Goal: Complete application form

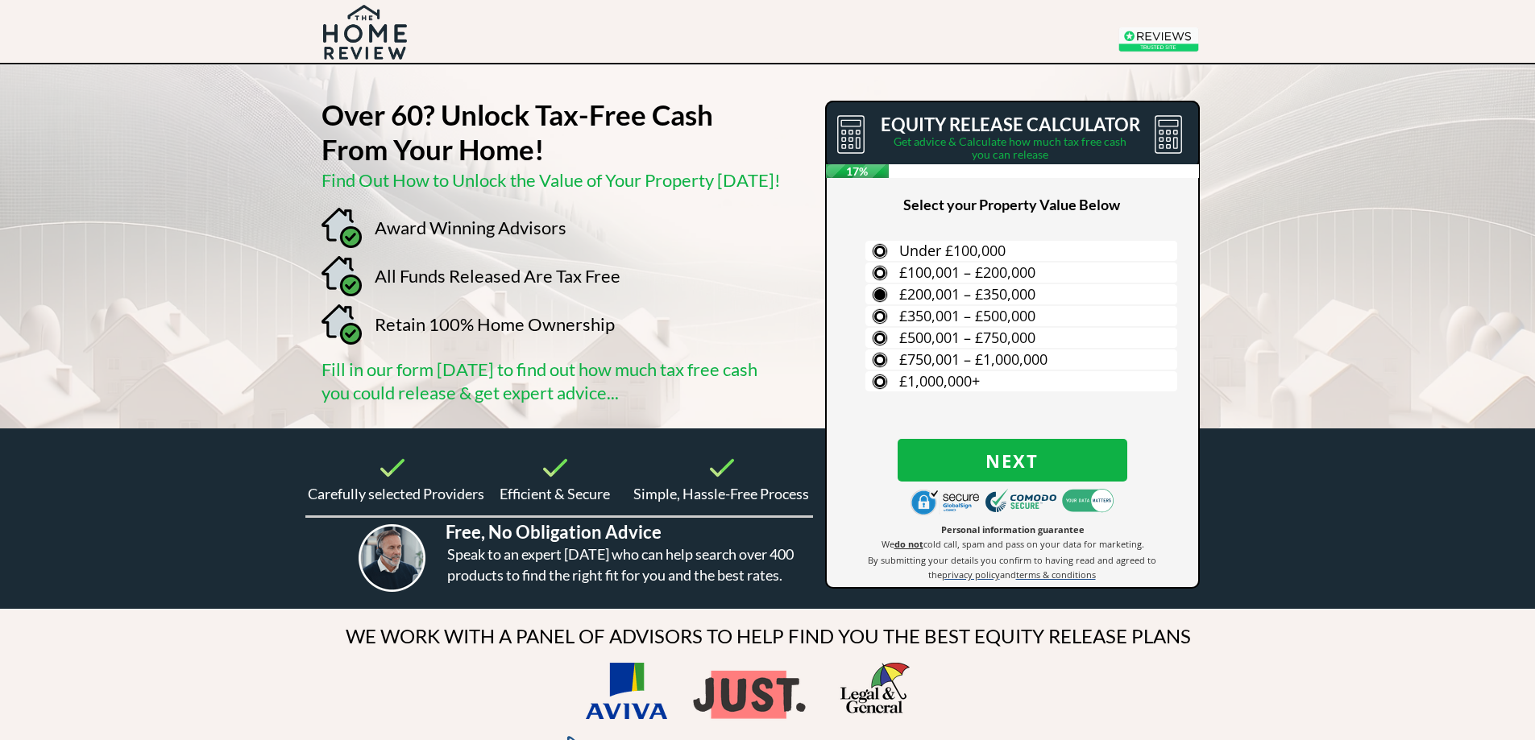
click at [881, 294] on label "£200,001 – £350,000" at bounding box center [1021, 294] width 312 height 20
click at [0, 0] on input "£200,001 – £350,000" at bounding box center [0, 0] width 0 height 0
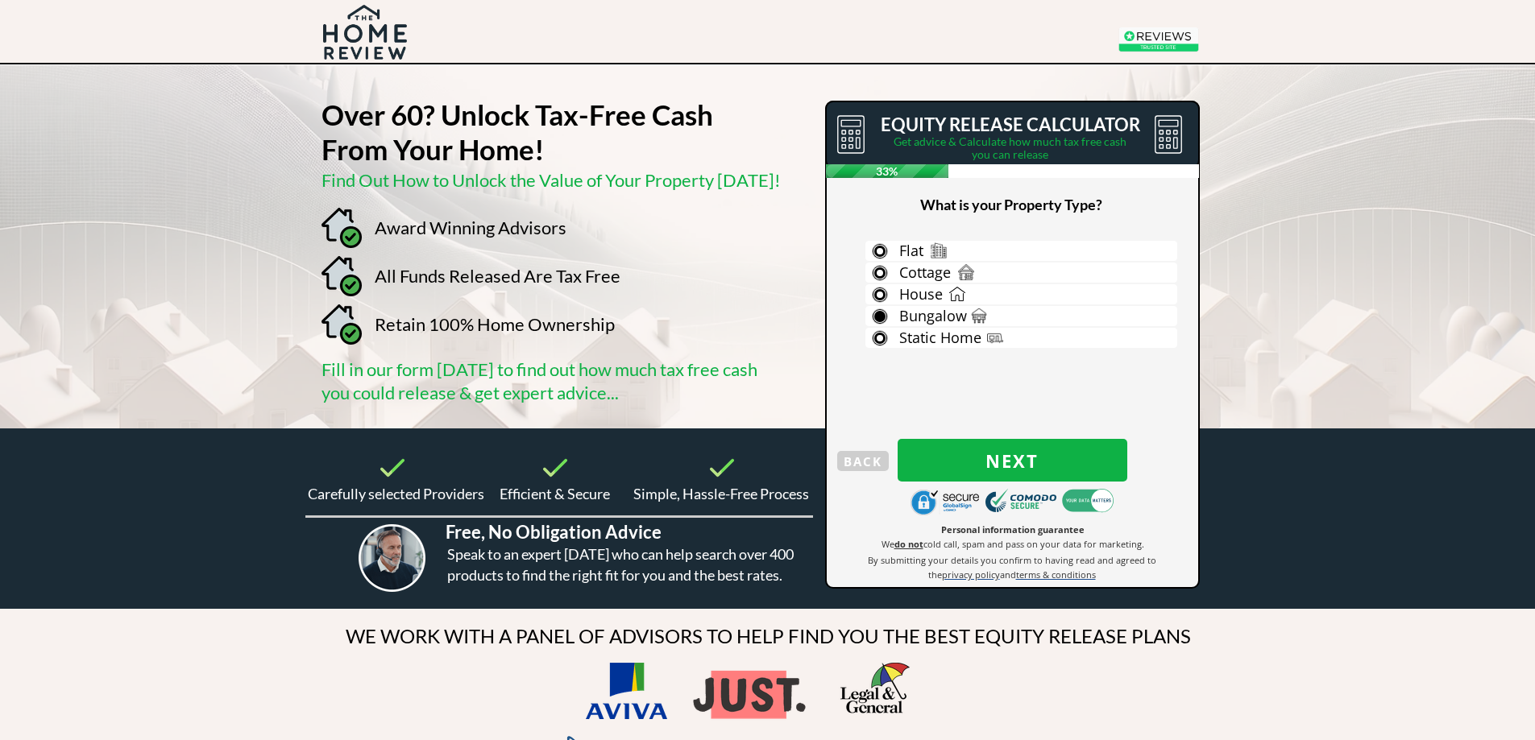
click at [877, 317] on label "Bungalow" at bounding box center [1021, 316] width 312 height 20
click at [0, 0] on input "Bungalow" at bounding box center [0, 0] width 0 height 0
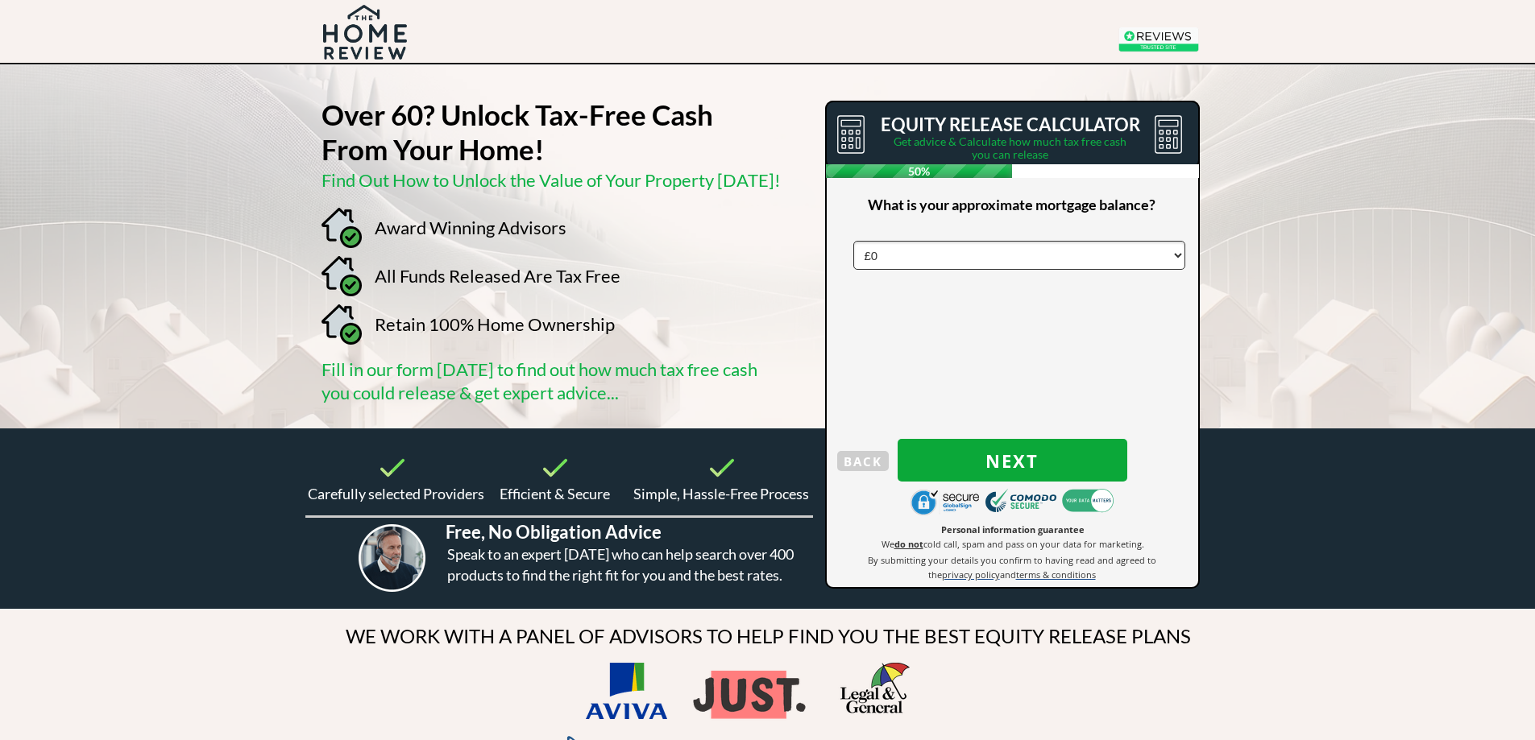
click at [1022, 448] on button "Next" at bounding box center [1013, 460] width 230 height 43
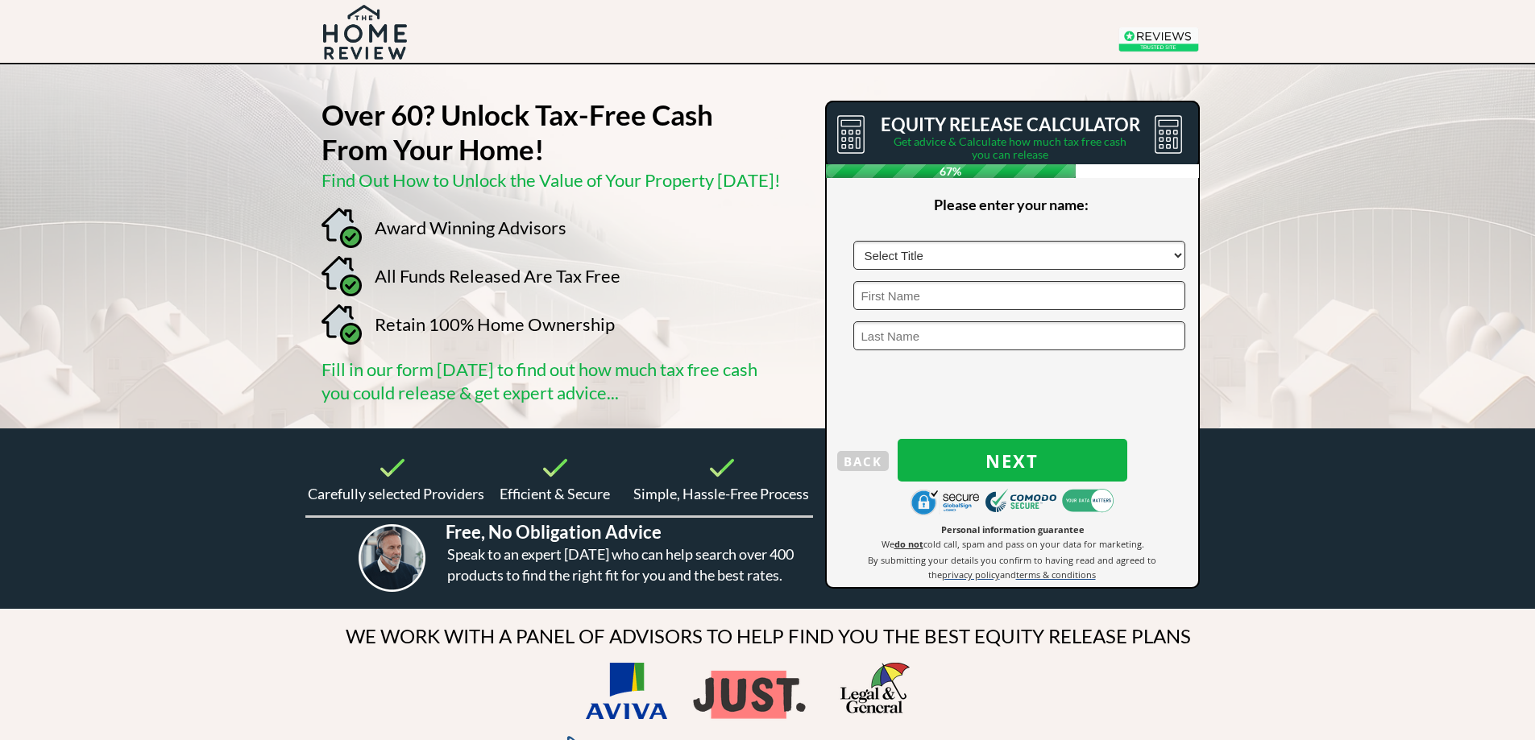
click at [943, 250] on select "Select Title Mr Mrs Ms Miss Dr Sir" at bounding box center [1019, 255] width 332 height 29
select select "Mr"
click at [853, 241] on select "Select Title Mr Mrs Ms Miss Dr Sir" at bounding box center [1019, 255] width 332 height 29
click at [938, 294] on input "text" at bounding box center [1019, 295] width 332 height 29
type input "Michael"
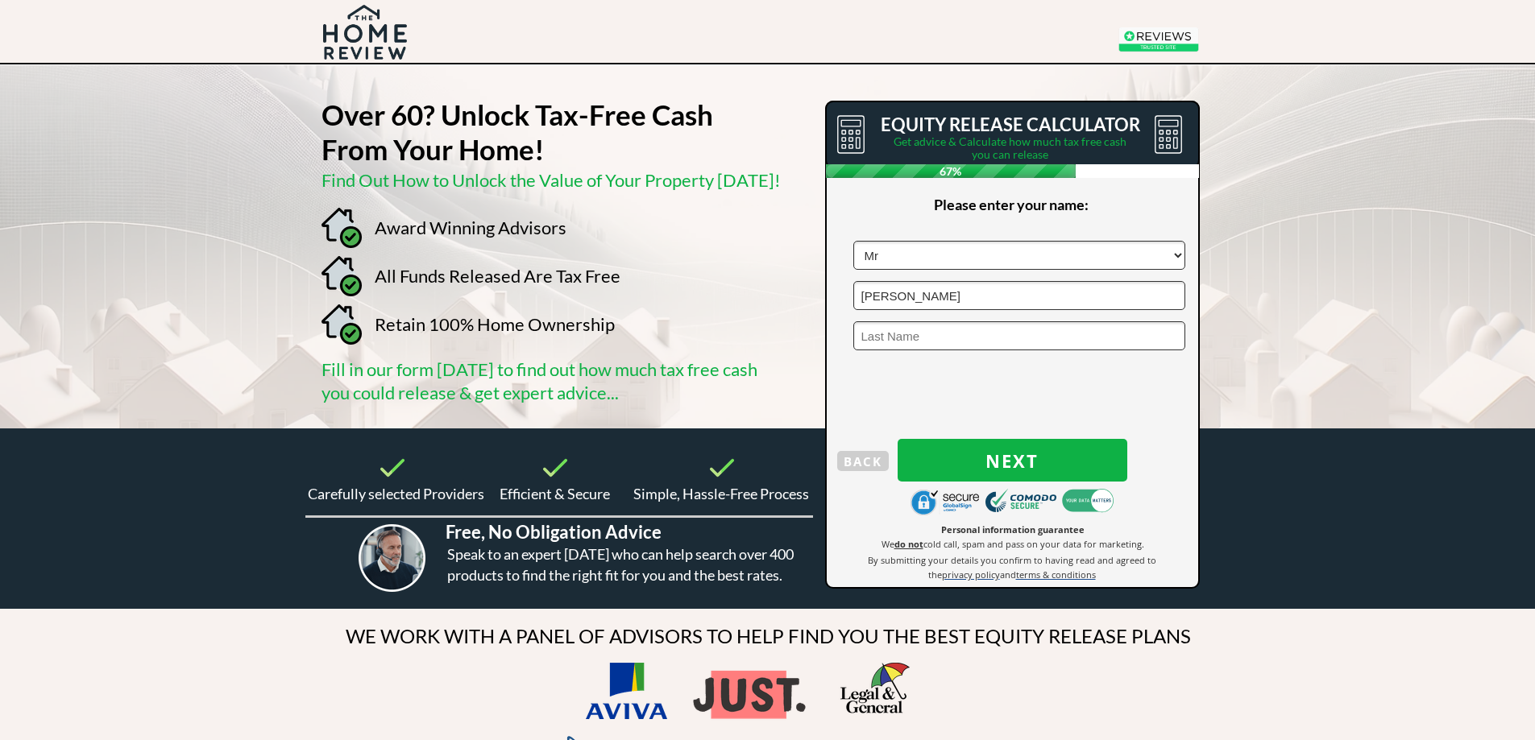
type input "Robinson"
click at [1014, 459] on span "Next" at bounding box center [1013, 460] width 230 height 21
click at [890, 255] on input "text" at bounding box center [1019, 255] width 332 height 29
type input "WA5 3NH"
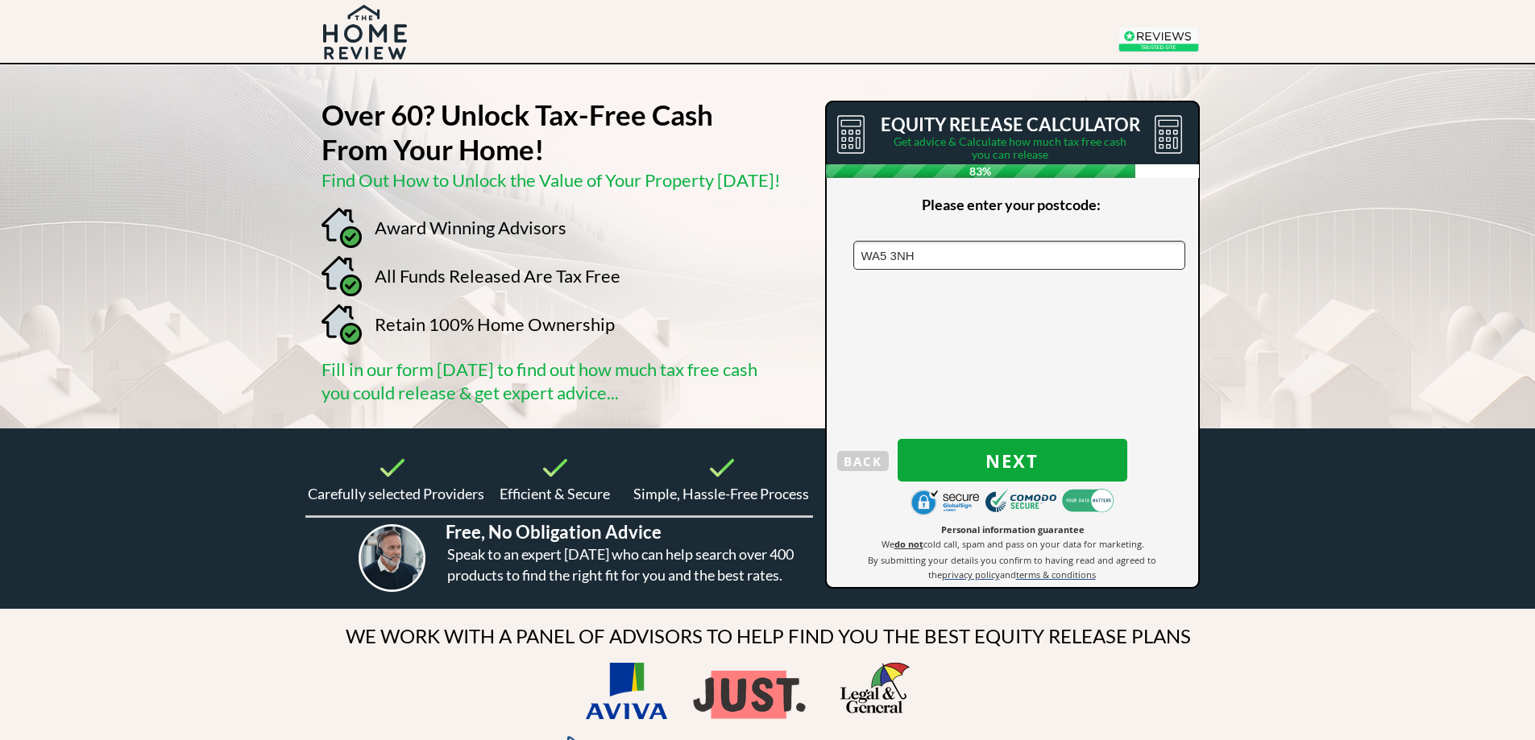
click at [1017, 471] on span "Next" at bounding box center [1013, 460] width 230 height 21
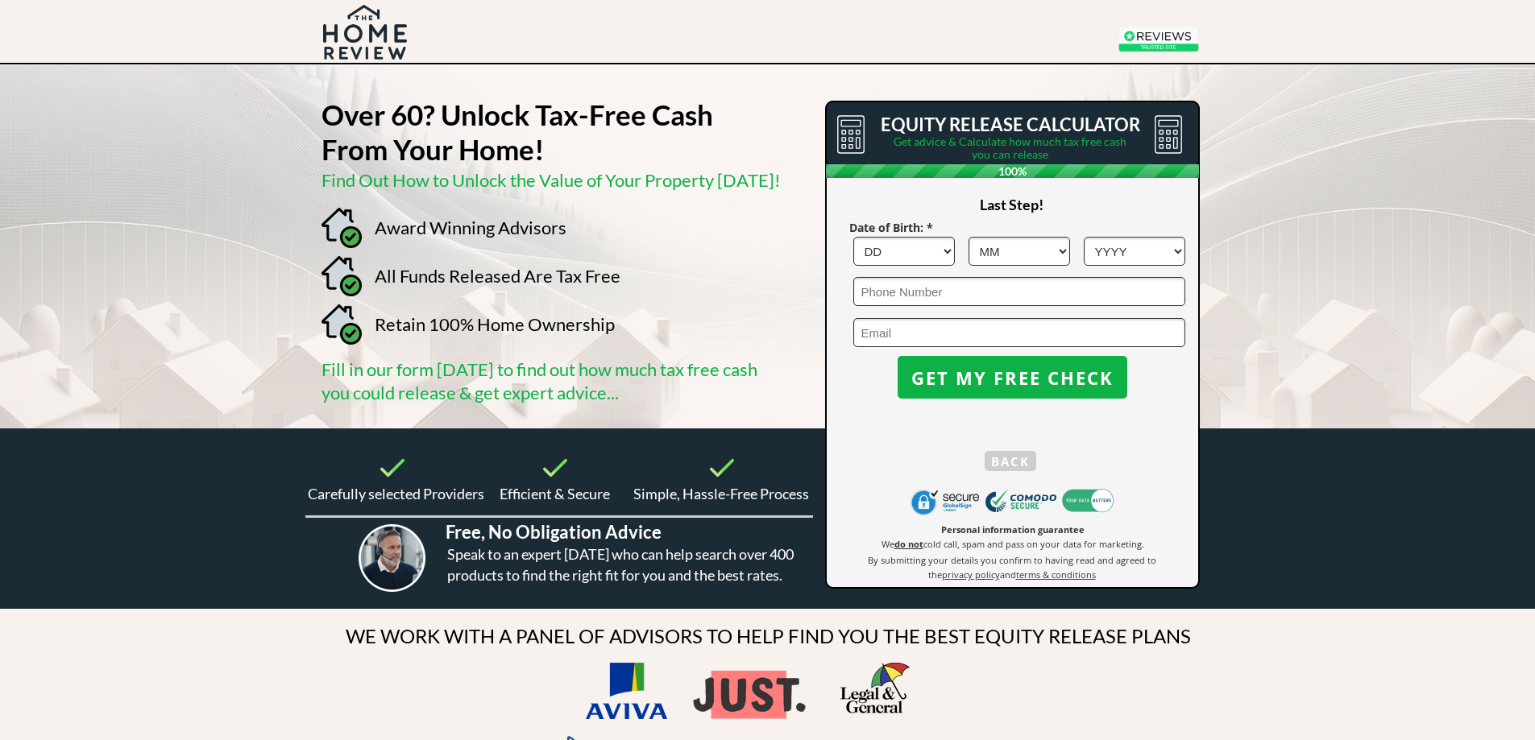
click at [940, 248] on select "DD 1 2 3 4 5 6 7 8 9 10 11 12 13 14 15 16 17 18 19 20 21 22 23 24 25 26 27 28 2…" at bounding box center [904, 251] width 102 height 29
select select "13"
click at [853, 237] on select "DD 1 2 3 4 5 6 7 8 9 10 11 12 13 14 15 16 17 18 19 20 21 22 23 24 25 26 27 28 2…" at bounding box center [904, 251] width 102 height 29
click at [1017, 246] on select "MM 1 2 3 4 5 6 7 8 9 10 11 12" at bounding box center [1020, 251] width 102 height 29
select select "5"
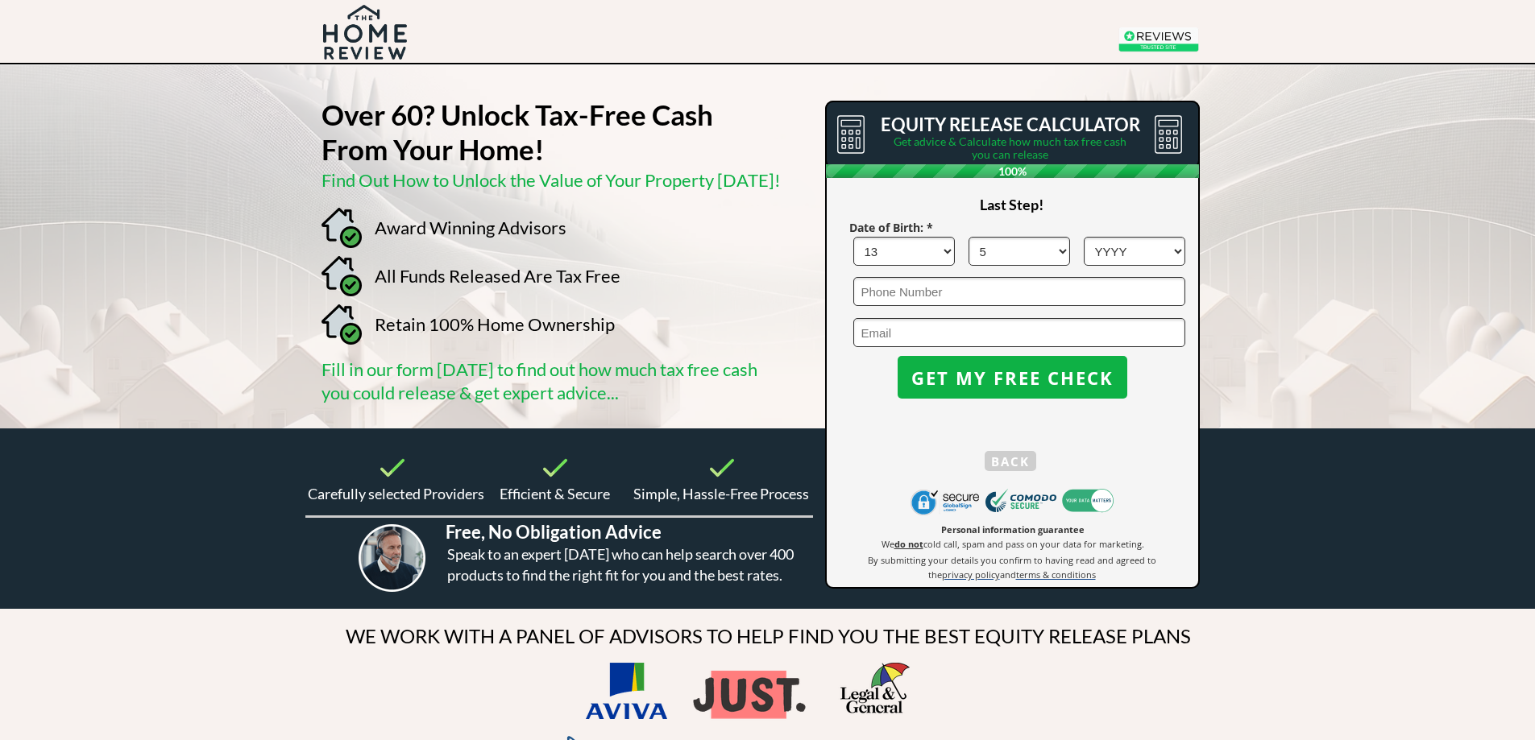
click at [969, 237] on select "MM 1 2 3 4 5 6 7 8 9 10 11 12" at bounding box center [1020, 251] width 102 height 29
click at [1138, 243] on select "YYYY 1966 1965 1964 1963 1962 1961 1960 1959 1958 1957 1956 1955 1954 1953 1952…" at bounding box center [1135, 251] width 102 height 29
select select "1958"
click at [1084, 237] on select "YYYY 1966 1965 1964 1963 1962 1961 1960 1959 1958 1957 1956 1955 1954 1953 1952…" at bounding box center [1135, 251] width 102 height 29
click at [900, 298] on input "tel" at bounding box center [1019, 291] width 332 height 29
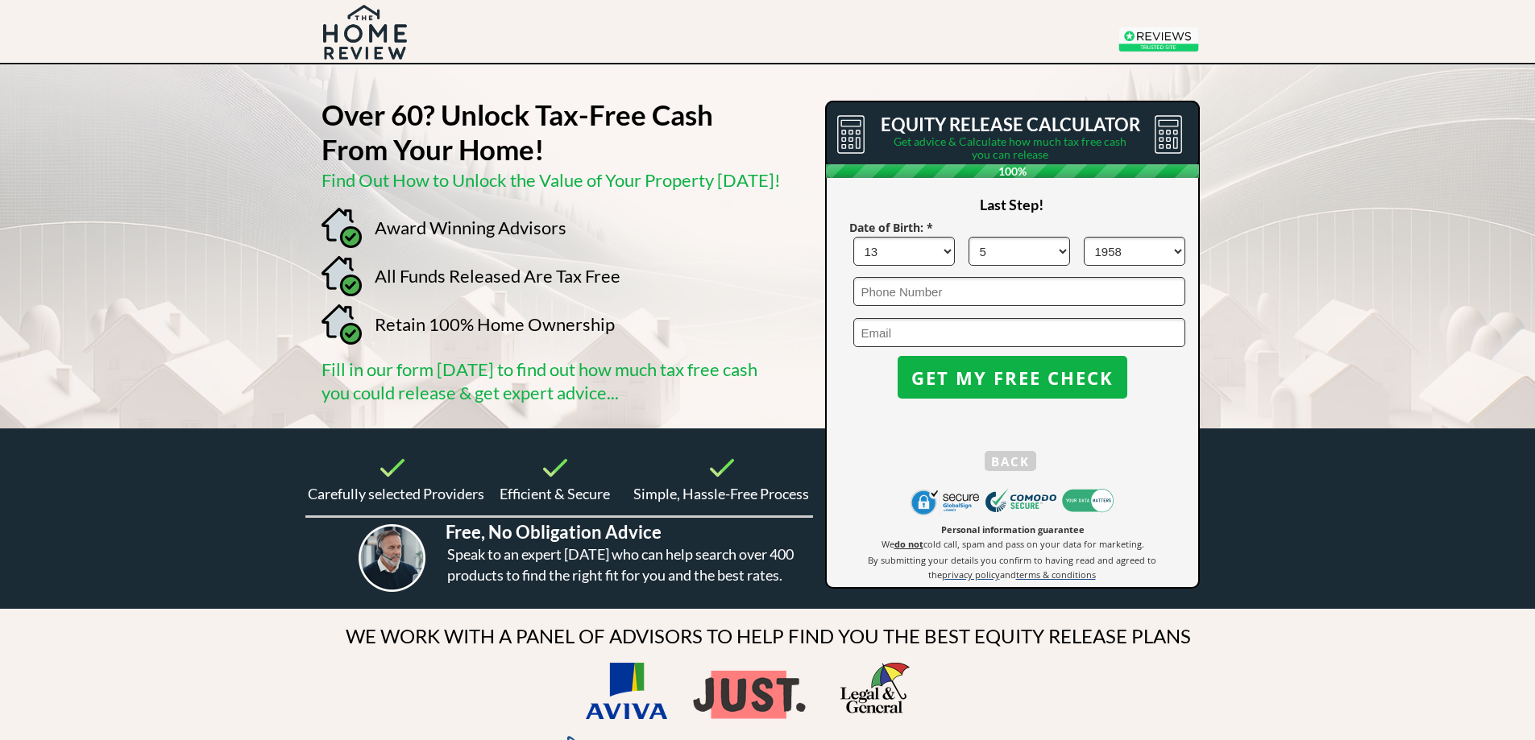
type input "07789754558"
type input "sharonandmike@btinternet.com"
click at [1011, 375] on span "GET MY FREE CHECK" at bounding box center [1013, 377] width 230 height 21
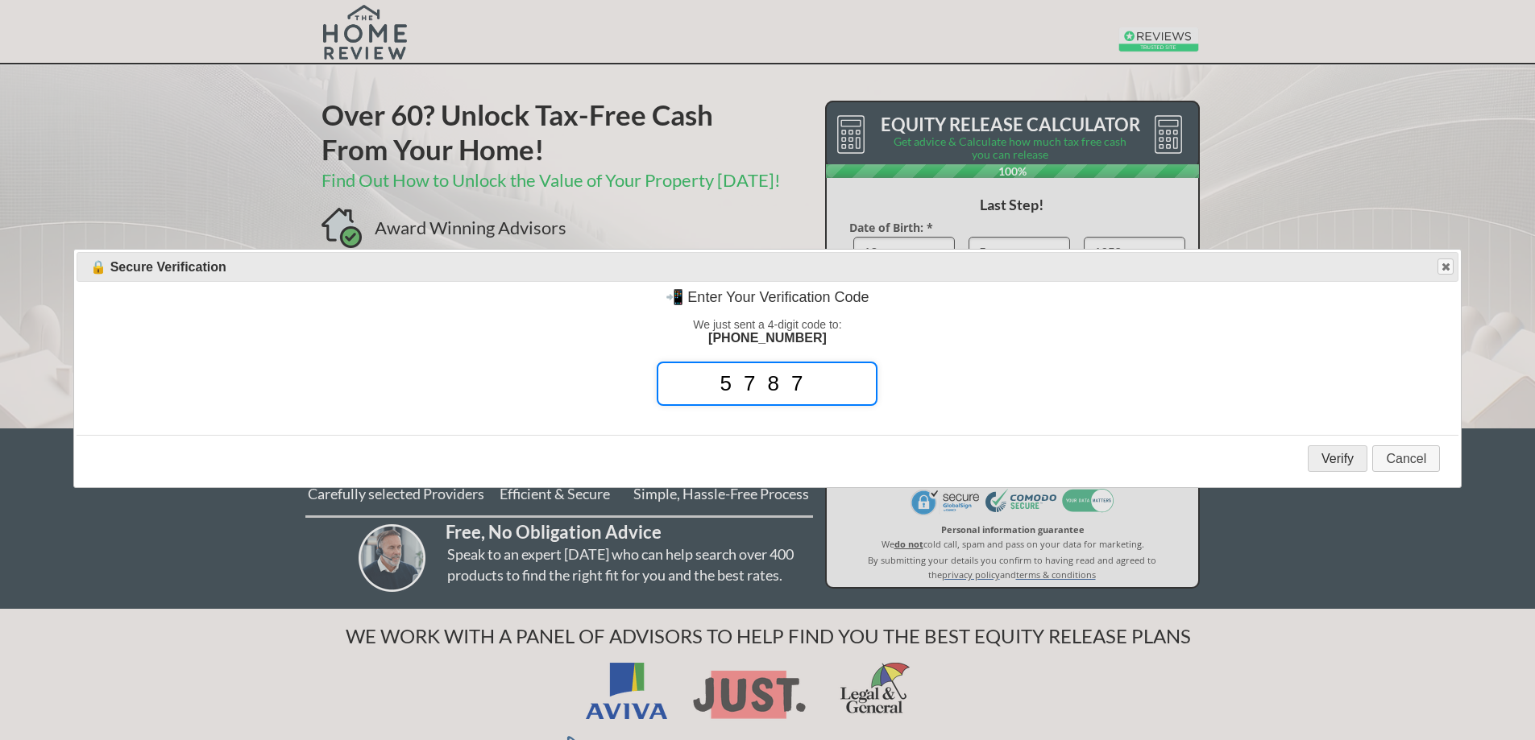
type input "5787"
click at [1330, 458] on button "Verify" at bounding box center [1338, 459] width 60 height 27
